Goal: Task Accomplishment & Management: Manage account settings

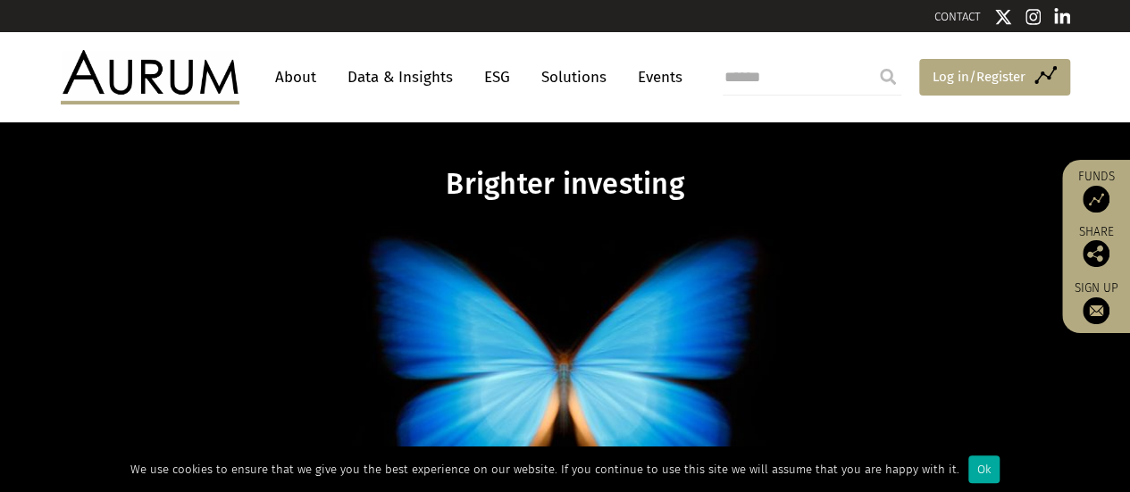
click at [976, 75] on span "Log in/Register" at bounding box center [979, 76] width 93 height 21
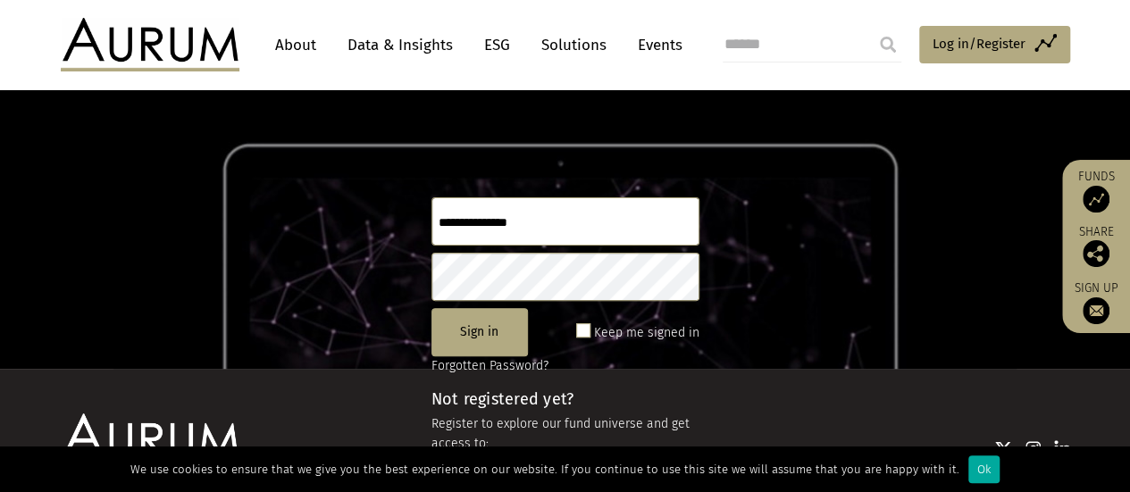
scroll to position [179, 0]
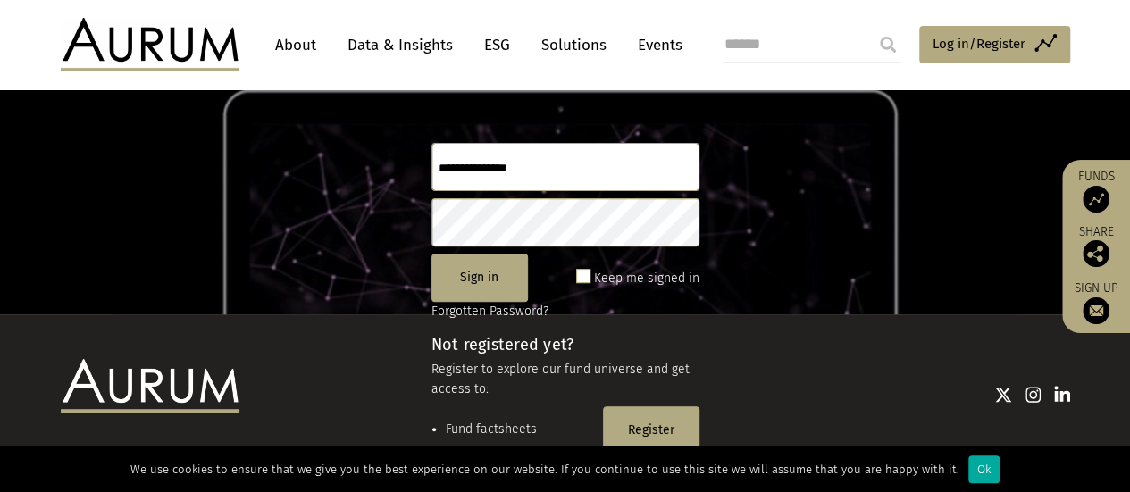
click at [440, 169] on input "text" at bounding box center [566, 167] width 268 height 48
type input "**********"
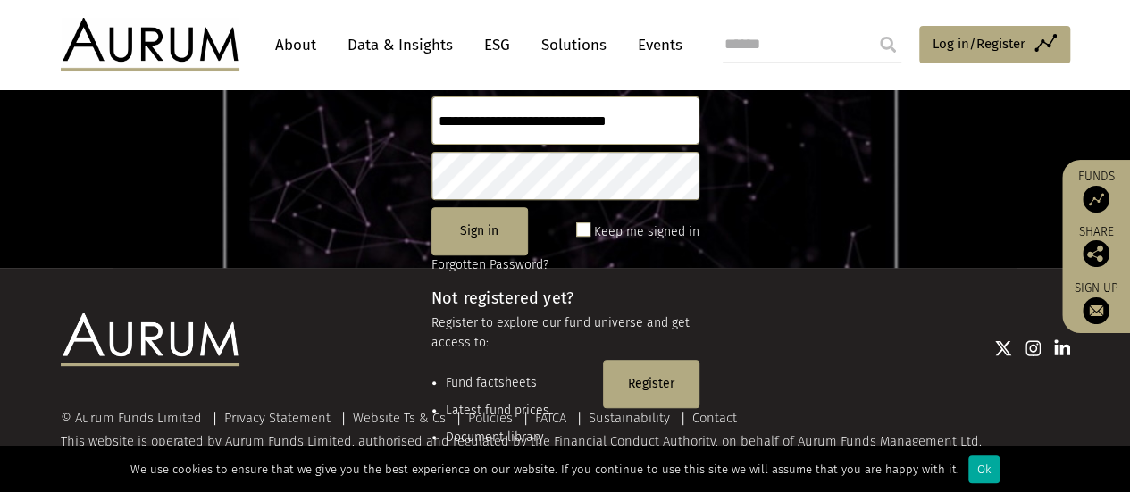
scroll to position [243, 0]
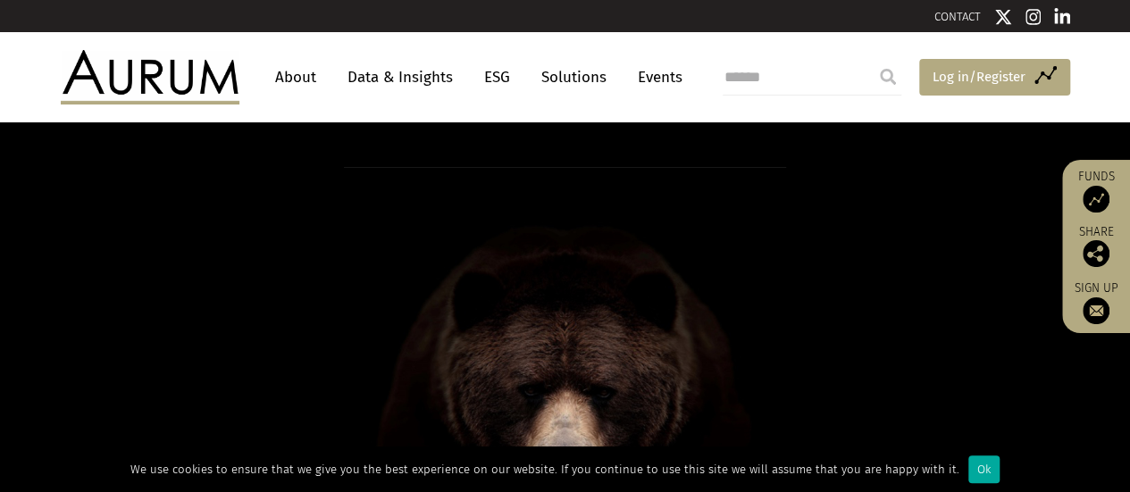
click at [1006, 74] on span "Log in/Register" at bounding box center [979, 76] width 93 height 21
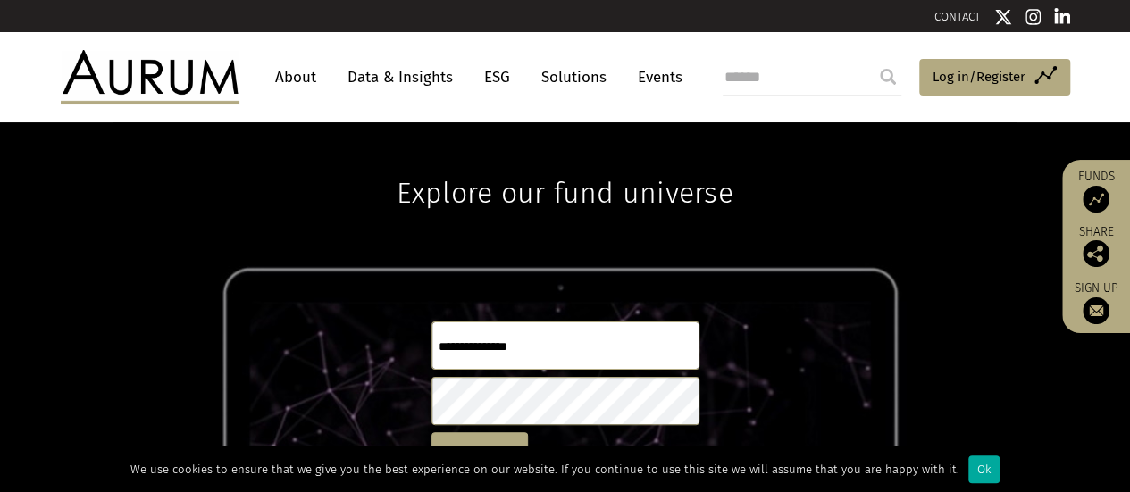
click at [463, 339] on input "text" at bounding box center [566, 346] width 268 height 48
type input "**********"
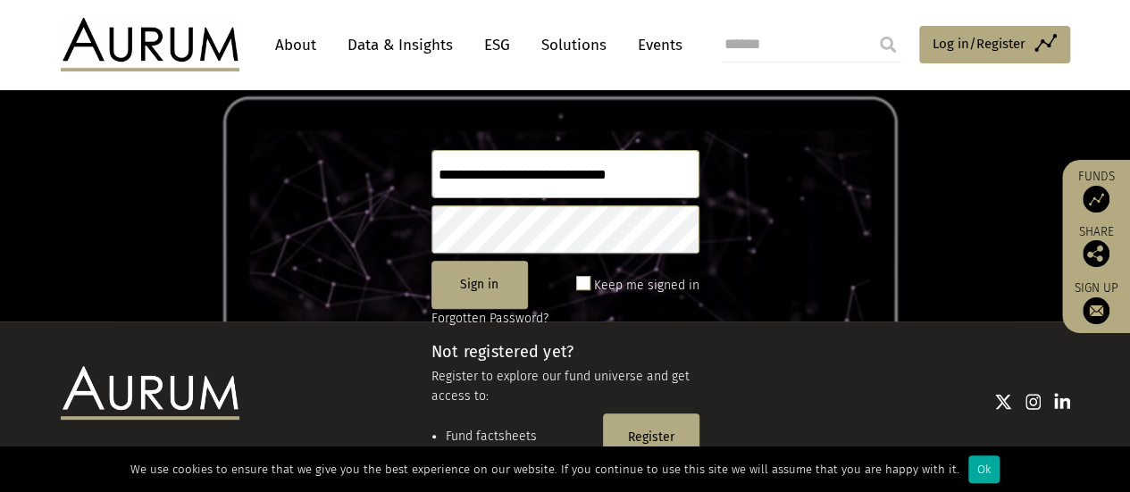
scroll to position [179, 0]
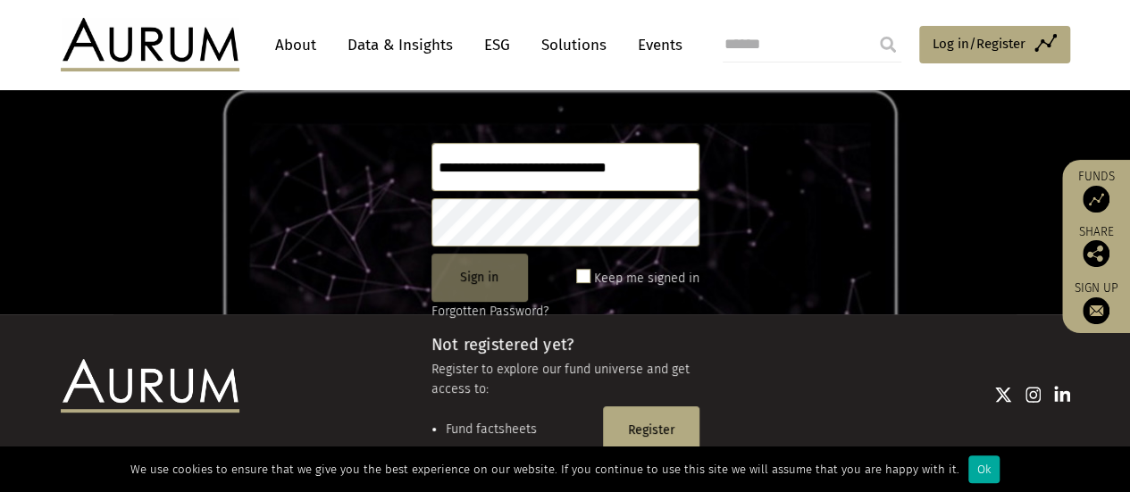
click at [476, 281] on button "Sign in" at bounding box center [480, 278] width 97 height 48
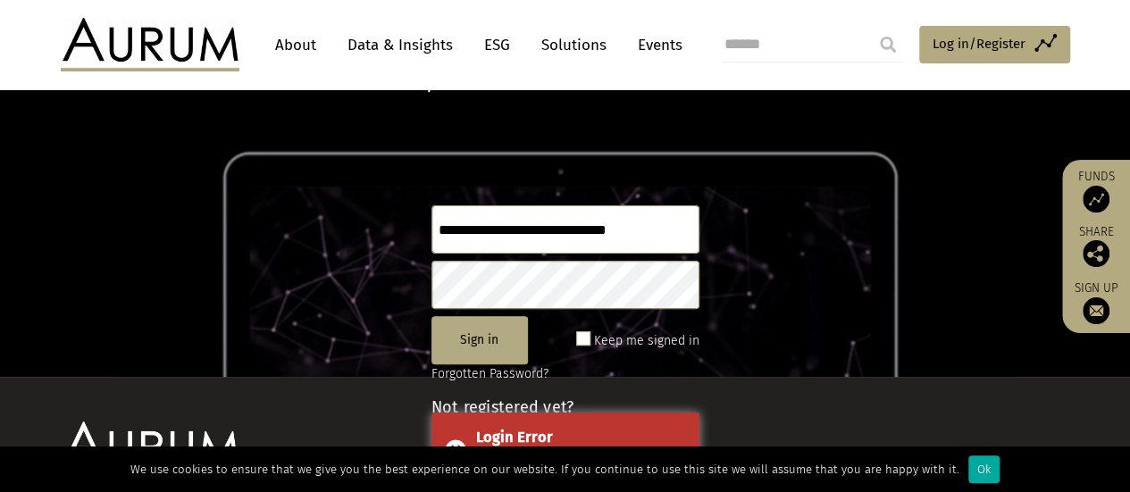
scroll to position [89, 0]
